Goal: Task Accomplishment & Management: Complete application form

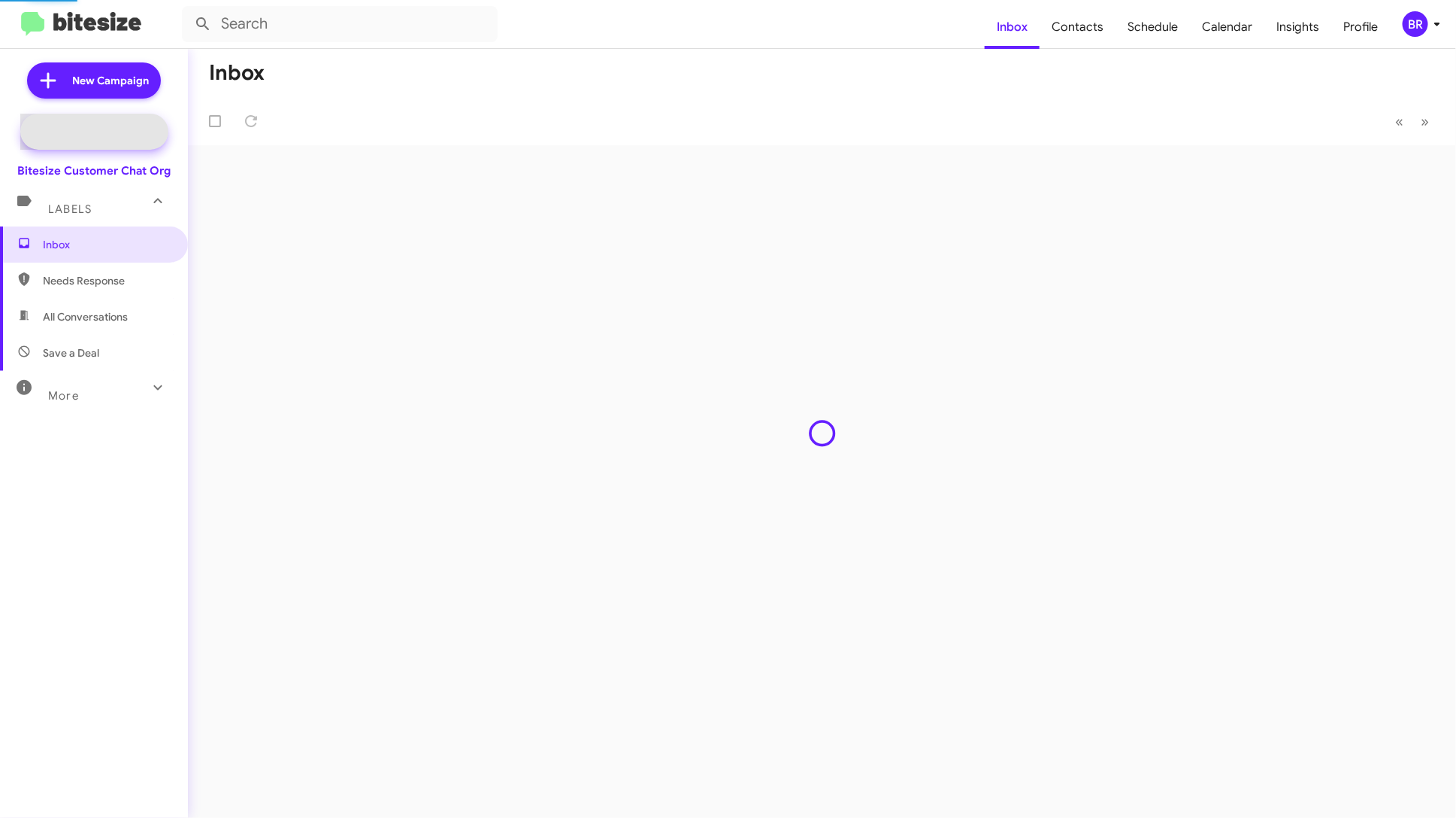
click at [112, 136] on span "Special Campaign" at bounding box center [111, 132] width 91 height 15
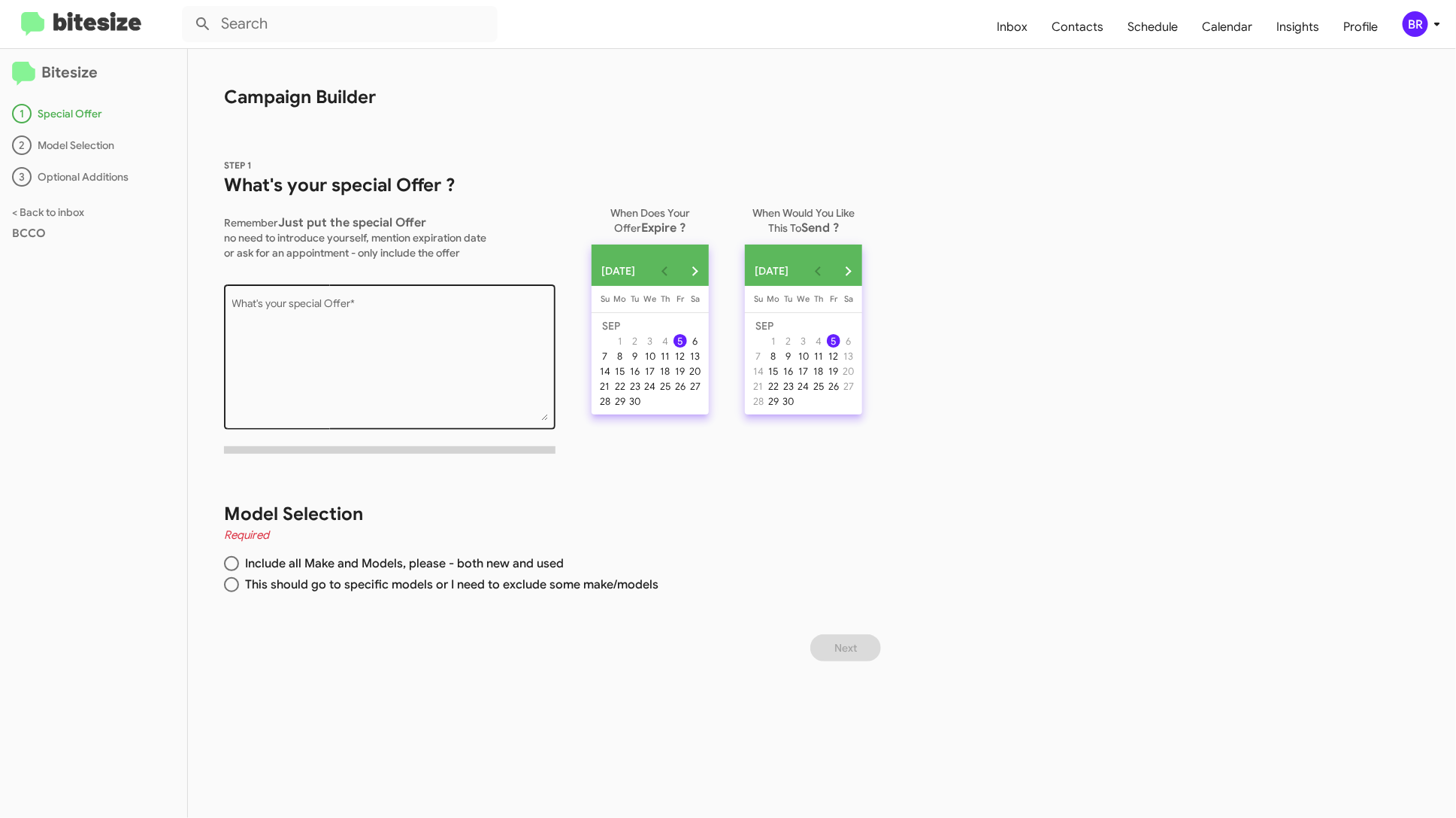
click at [443, 323] on textarea "What's your special Offer *" at bounding box center [390, 359] width 316 height 122
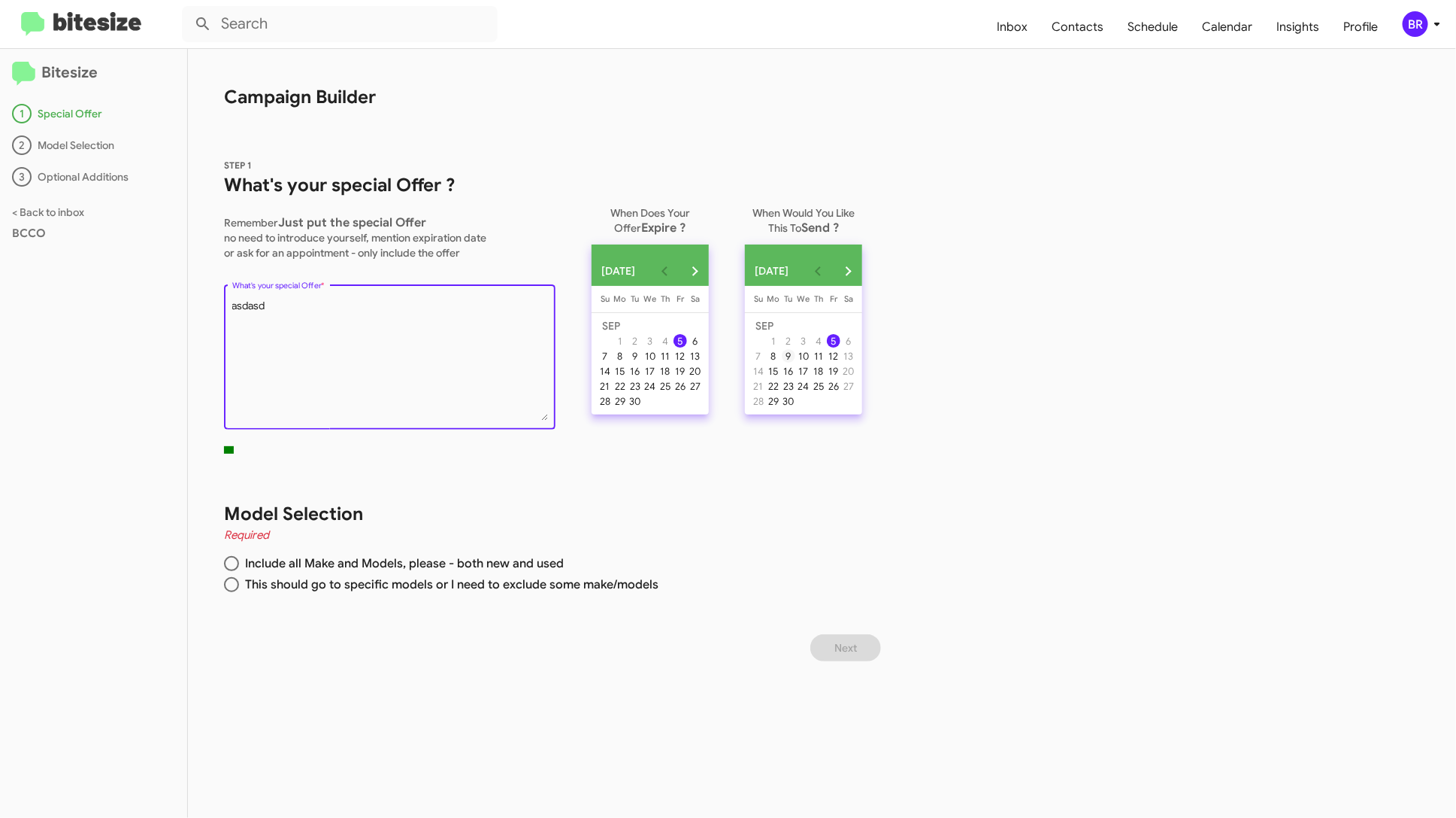
type textarea "asdasd"
click at [795, 362] on div "9" at bounding box center [788, 356] width 14 height 14
click at [687, 377] on div "19" at bounding box center [680, 371] width 14 height 14
click at [514, 556] on span "Include all Make and Models, please - both new and used" at bounding box center [401, 563] width 325 height 15
click at [239, 556] on input "Include all Make and Models, please - both new and used" at bounding box center [231, 563] width 15 height 15
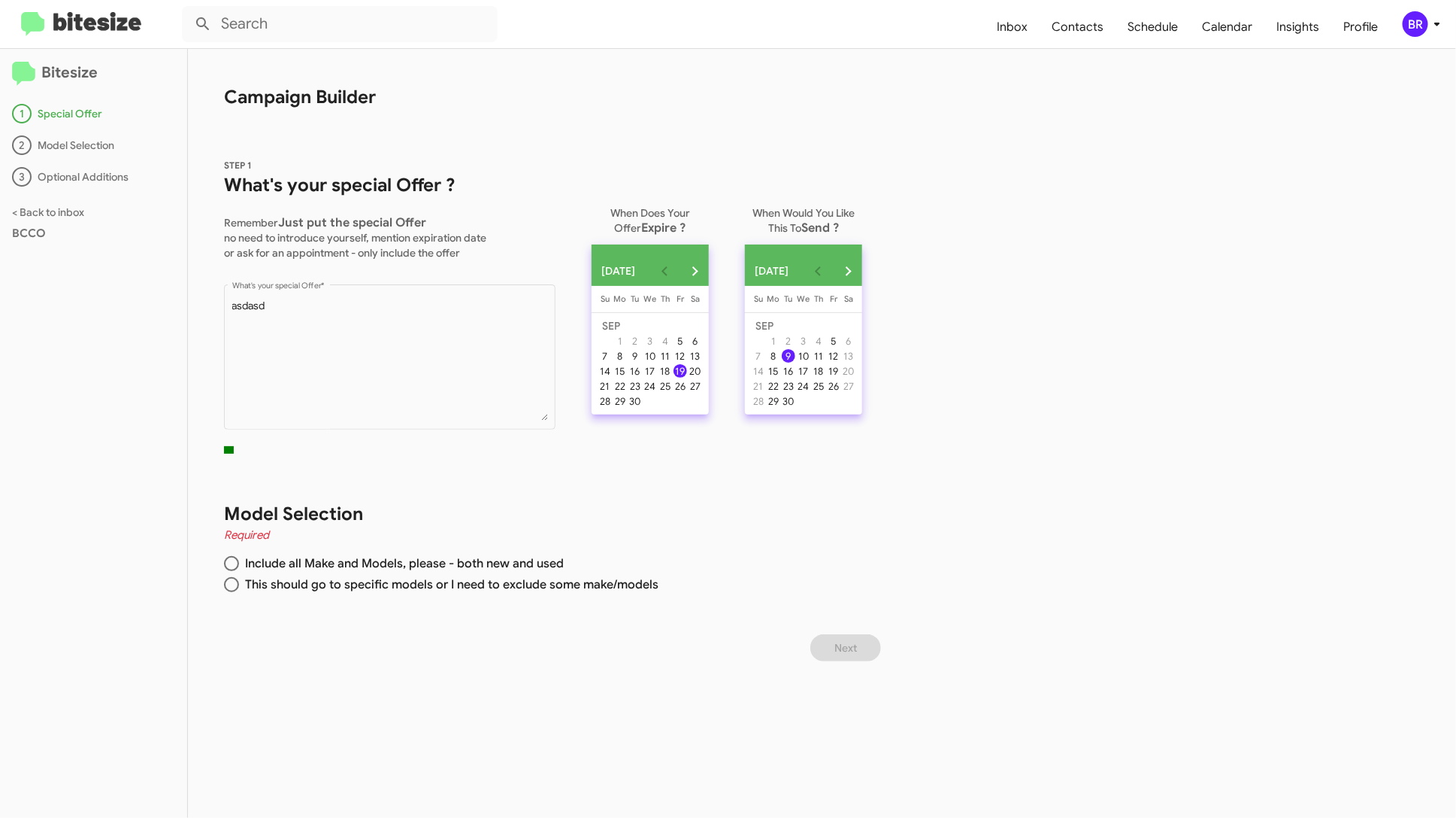
radio input "true"
click at [857, 654] on span "Next" at bounding box center [846, 648] width 22 height 27
